Goal: Complete application form: Complete application form

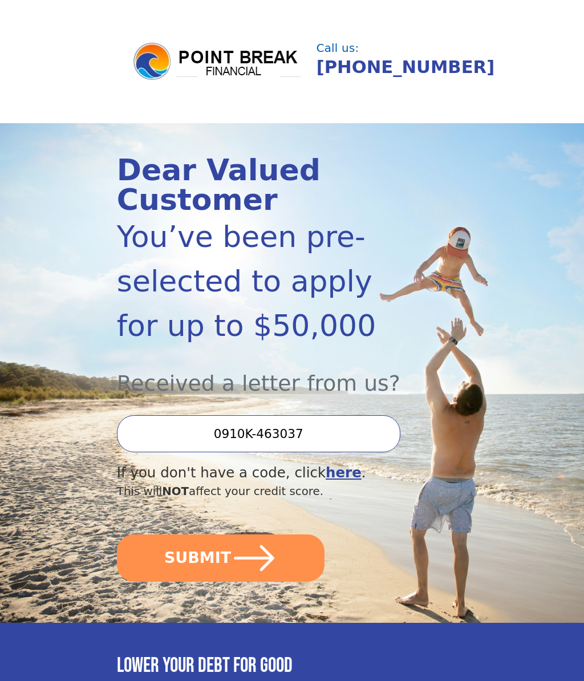
click at [286, 559] on button "SUBMIT" at bounding box center [221, 557] width 208 height 47
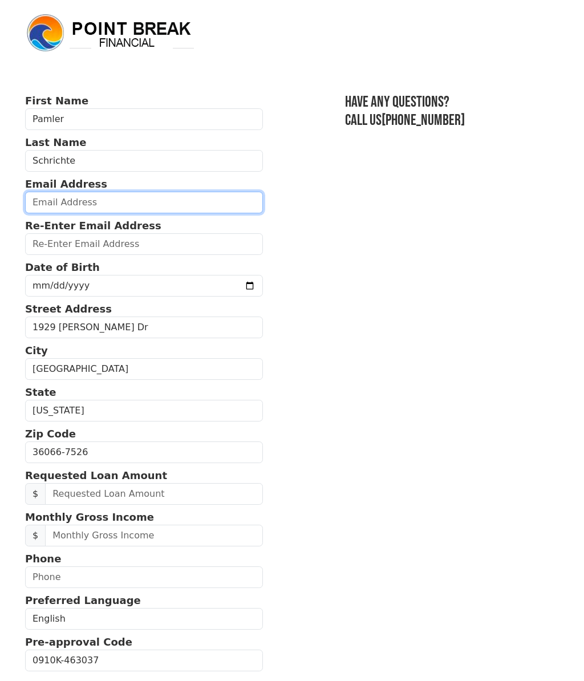
click at [68, 200] on input "email" at bounding box center [144, 203] width 238 height 22
type input "[EMAIL_ADDRESS][DOMAIN_NAME]"
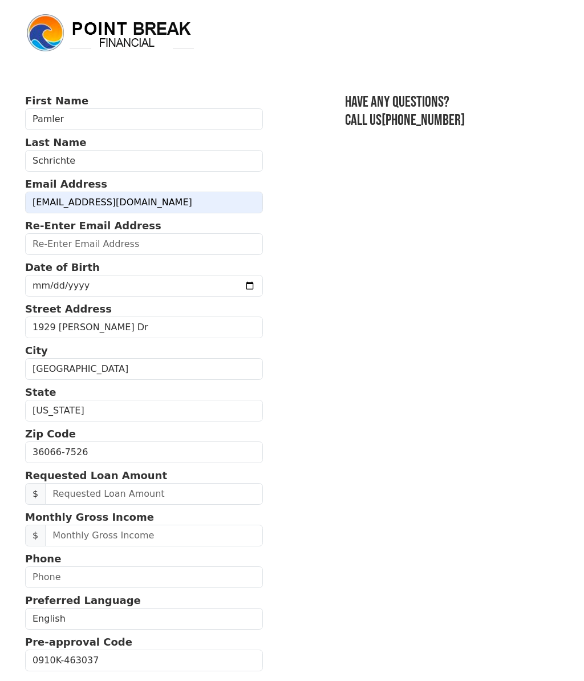
type input "pammyd1971@yahoo.com"
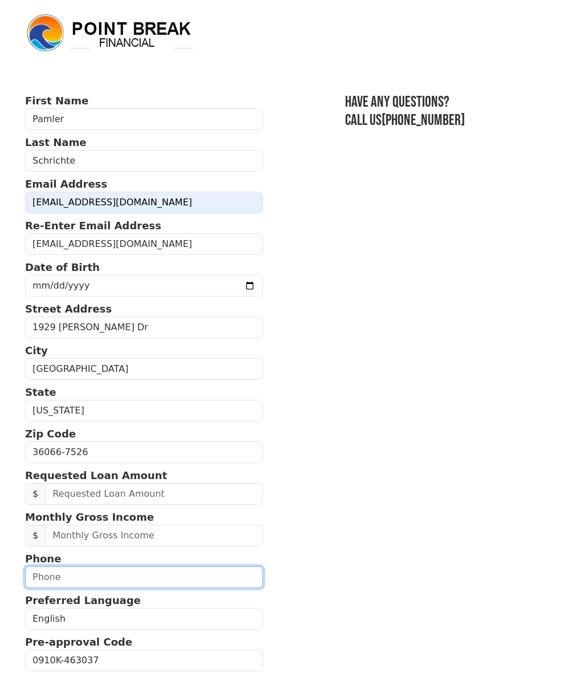
type input "3347173077"
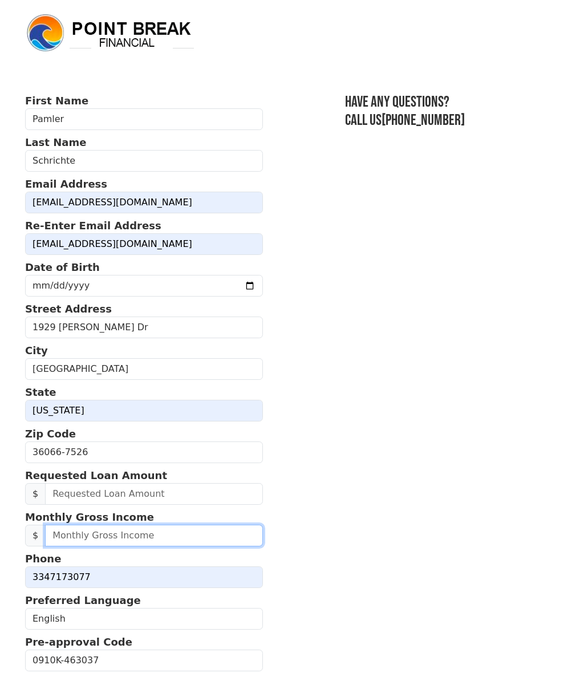
click at [69, 533] on input "text" at bounding box center [154, 536] width 218 height 22
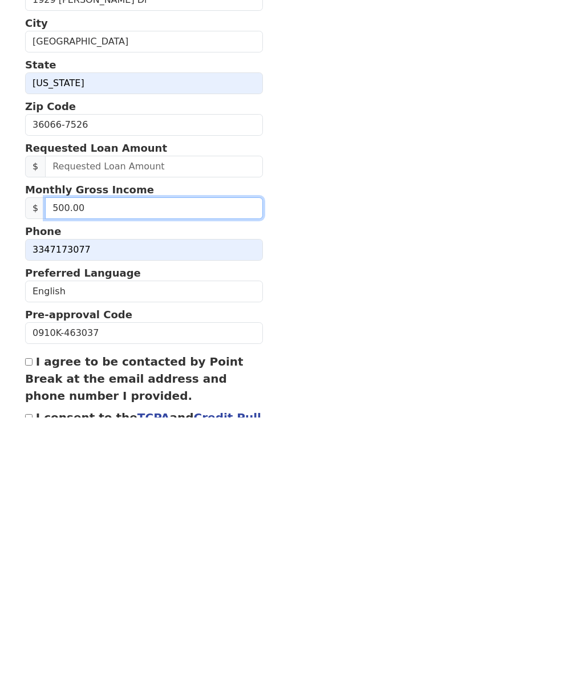
type input "5,000.00"
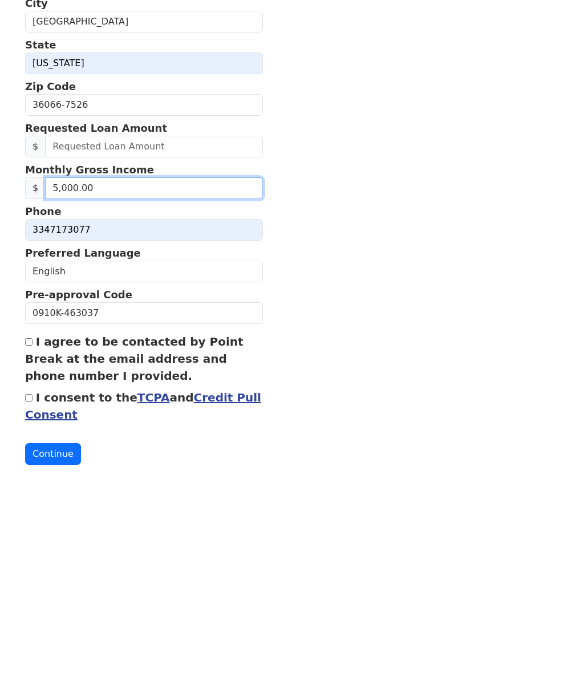
scroll to position [145, 0]
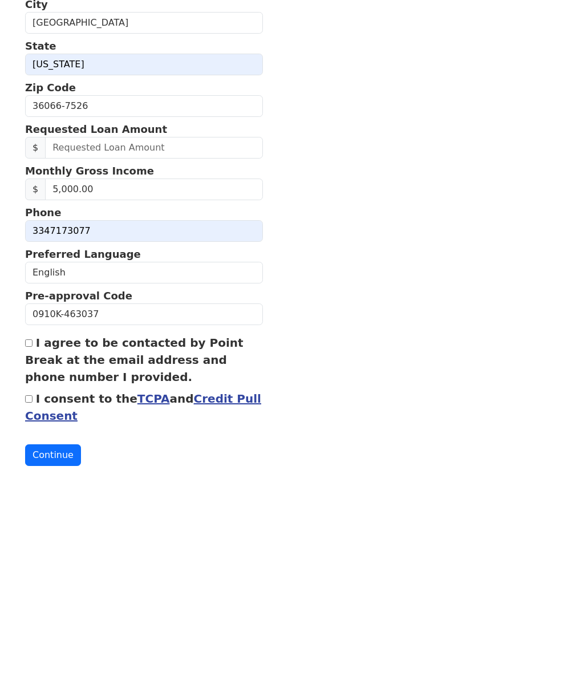
click at [31, 541] on input "I agree to be contacted by Point Break at the email address and phone number I …" at bounding box center [28, 544] width 7 height 7
checkbox input "true"
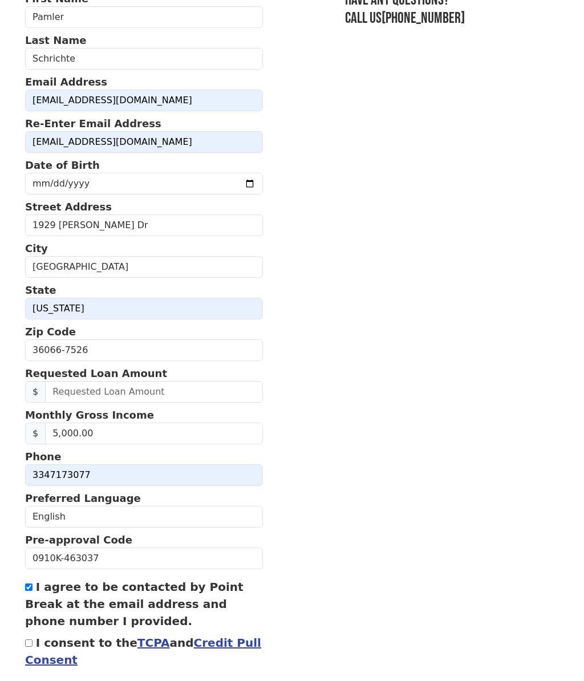
click at [34, 633] on form "First Name Pamler Last Name Schrichte Email Address pammyd1971@yahoo.com Re-Ent…" at bounding box center [144, 350] width 238 height 719
click at [27, 645] on input "I consent to the TCPA and Credit Pull Consent" at bounding box center [28, 643] width 7 height 7
checkbox input "true"
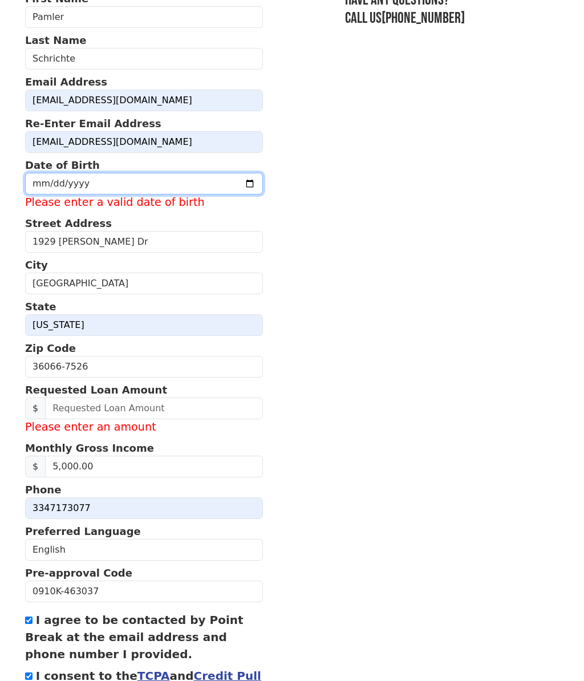
click at [76, 185] on input "date" at bounding box center [144, 184] width 238 height 22
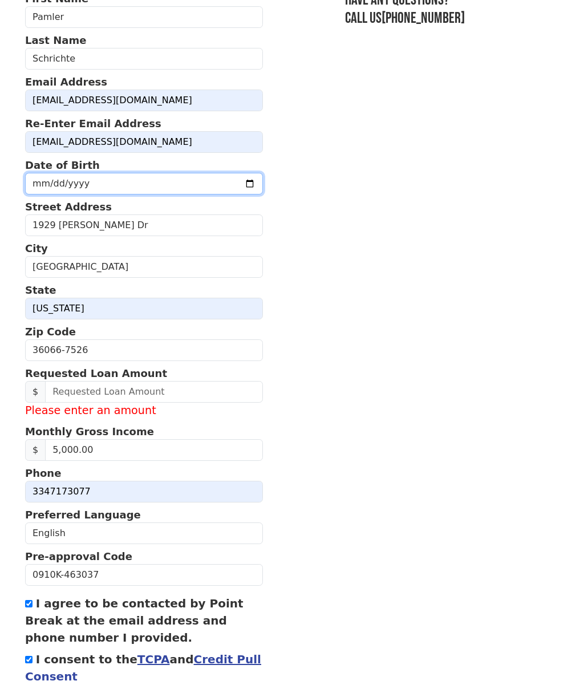
click at [141, 192] on input "1971-08-17" at bounding box center [144, 184] width 238 height 22
click at [148, 194] on input "1971-08-17" at bounding box center [144, 184] width 238 height 22
click at [166, 188] on input "1971-08-17" at bounding box center [144, 184] width 238 height 22
type input "1971-08-21"
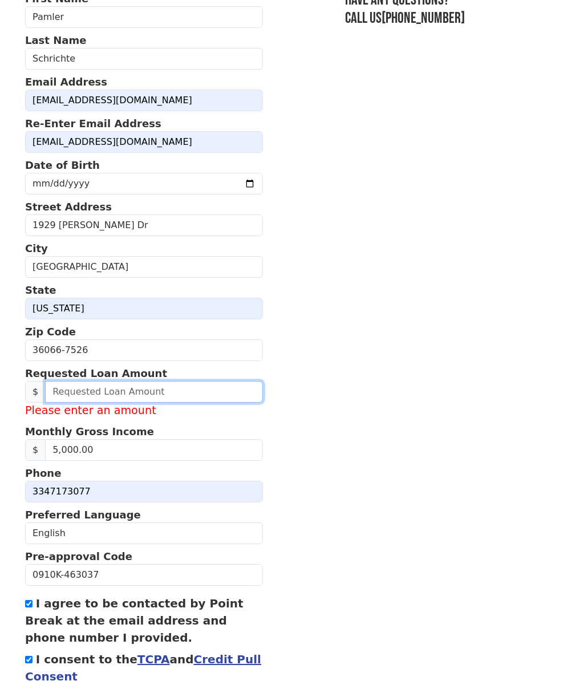
click at [80, 399] on input "text" at bounding box center [154, 392] width 218 height 22
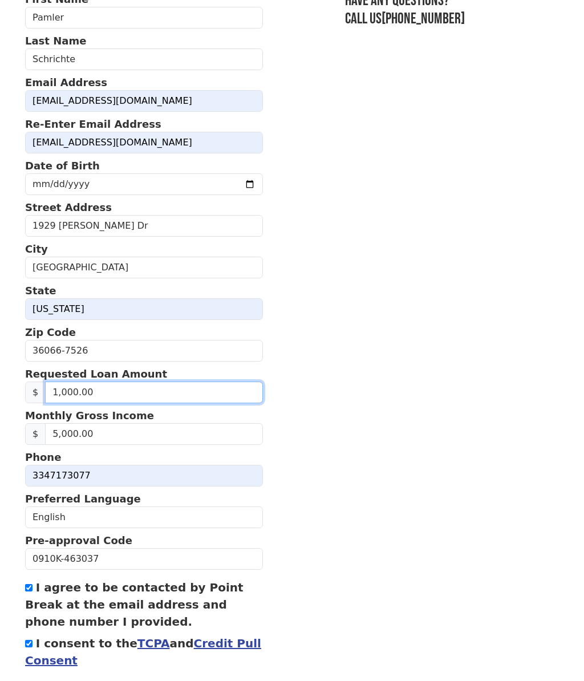
type input "10,000.00"
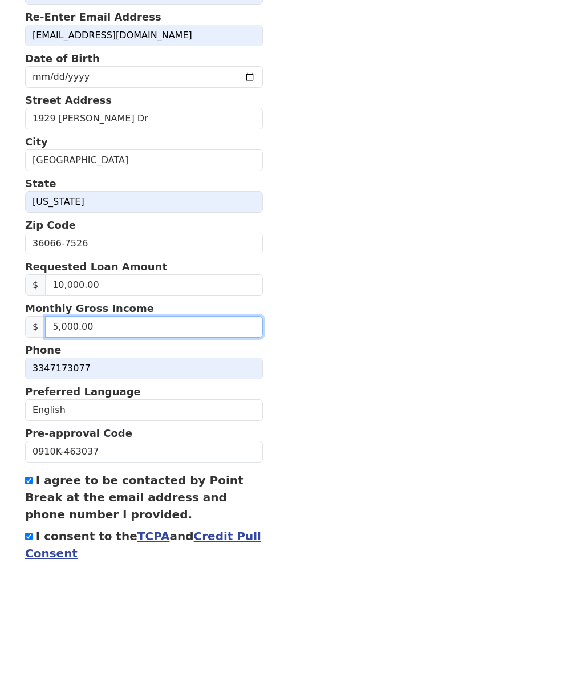
click at [109, 423] on input "5,000.00" at bounding box center [154, 434] width 218 height 22
type input "5,000.00"
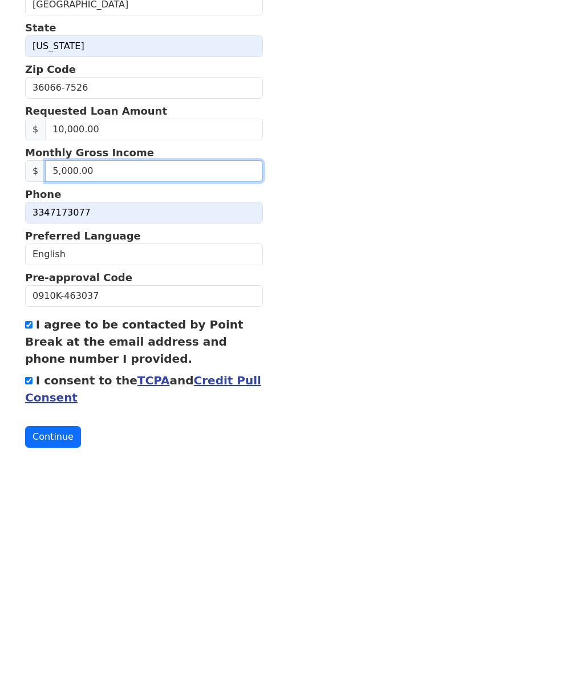
scroll to position [162, 0]
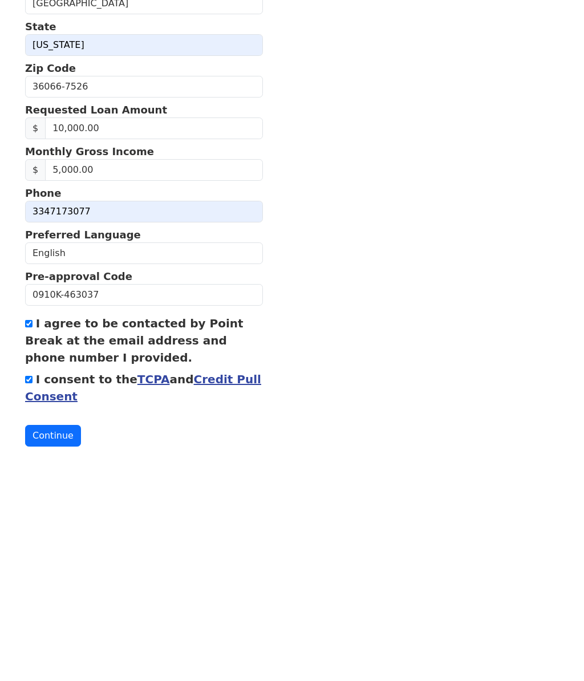
click at [55, 628] on button "Continue" at bounding box center [53, 639] width 56 height 22
